Goal: Task Accomplishment & Management: Use online tool/utility

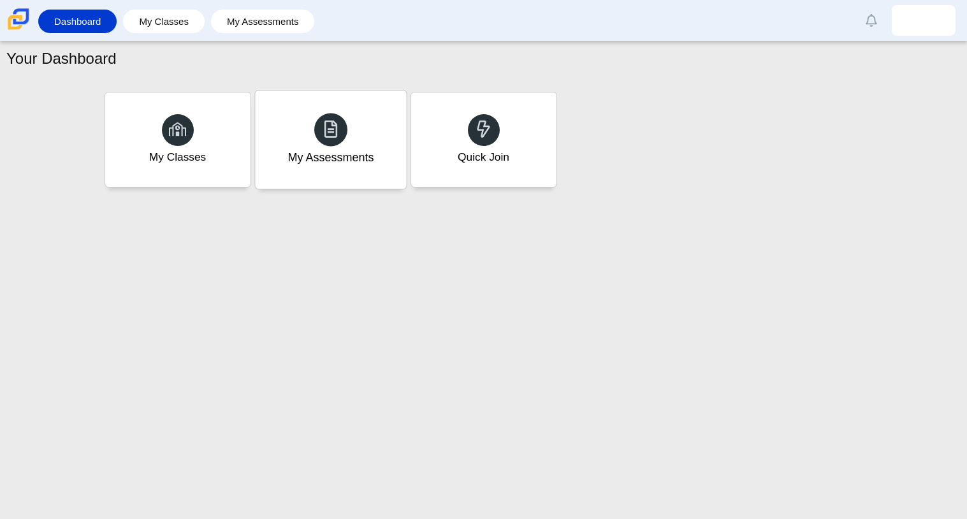
click at [320, 152] on div "My Assessments" at bounding box center [331, 157] width 86 height 17
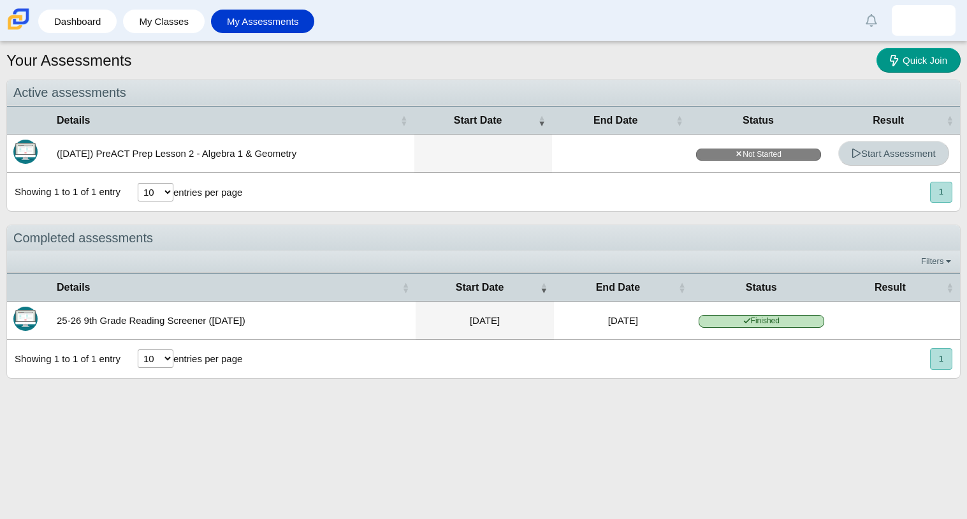
click at [885, 164] on link "Start Assessment" at bounding box center [894, 153] width 111 height 25
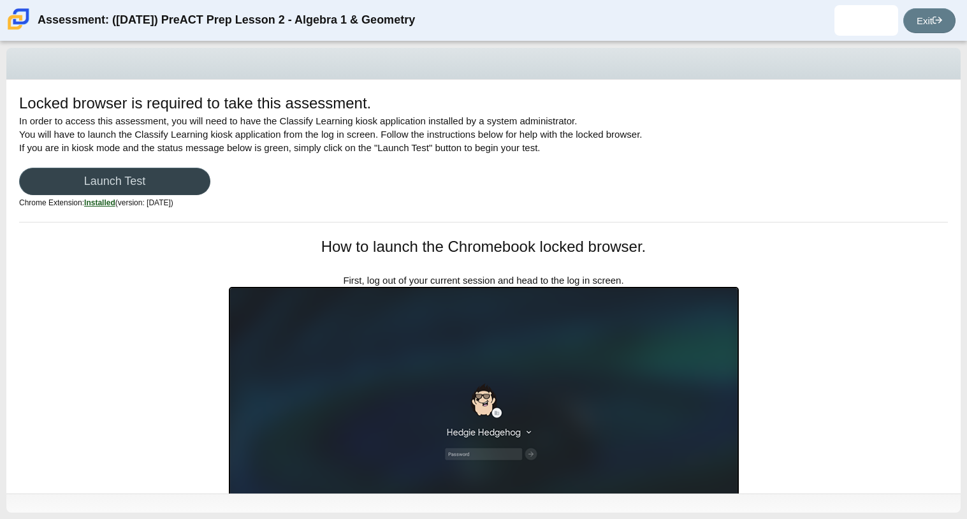
click at [114, 187] on link "Launch Test" at bounding box center [114, 181] width 191 height 27
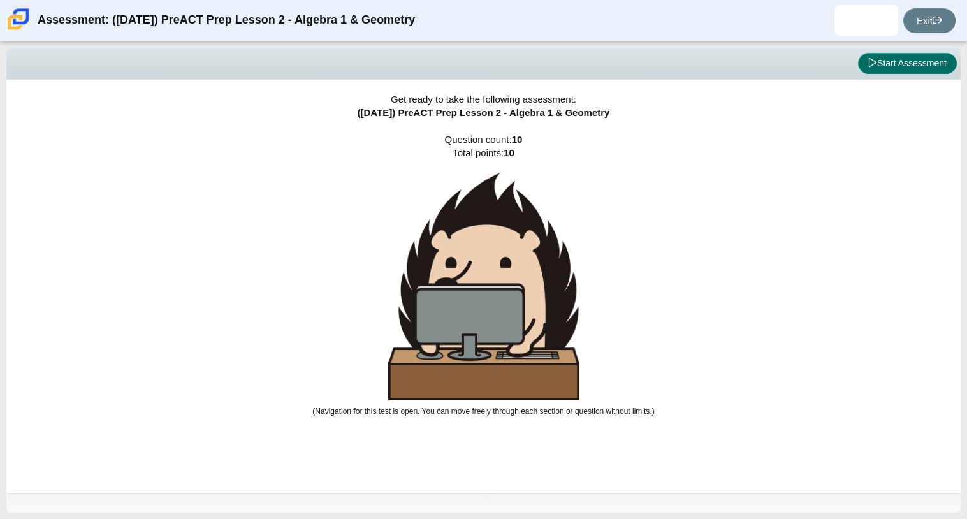
click at [923, 64] on button "Start Assessment" at bounding box center [907, 64] width 99 height 22
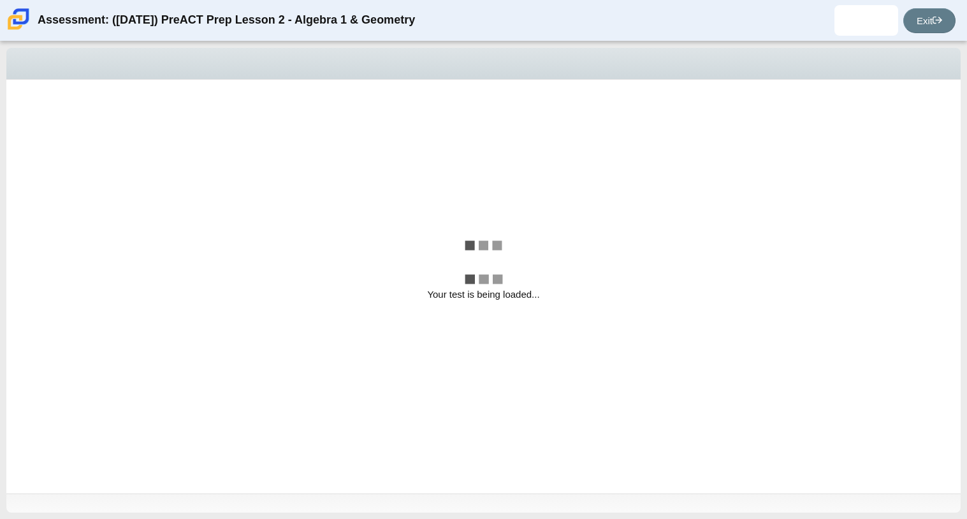
select select "bbf5d072-3e0b-44c4-9a12-6e7c9033f65b"
